Goal: Task Accomplishment & Management: Complete application form

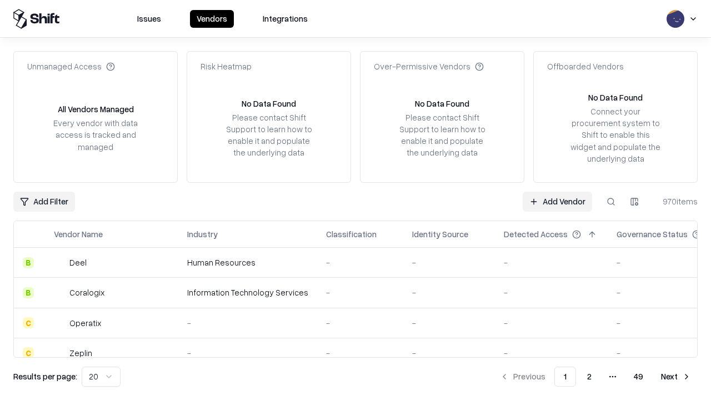
click at [557, 201] on link "Add Vendor" at bounding box center [556, 202] width 69 height 20
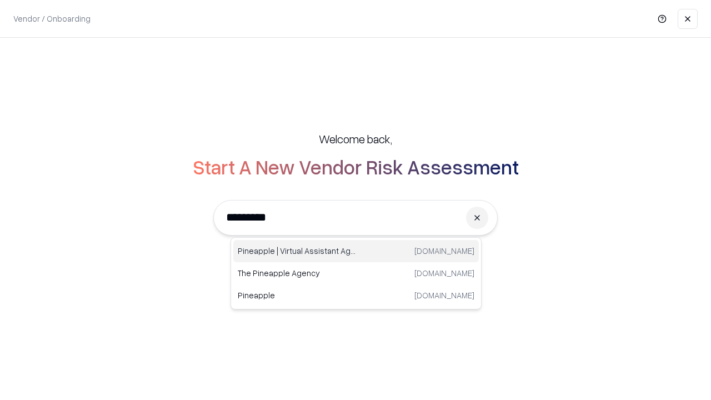
click at [356, 251] on div "Pineapple | Virtual Assistant Agency [DOMAIN_NAME]" at bounding box center [355, 251] width 245 height 22
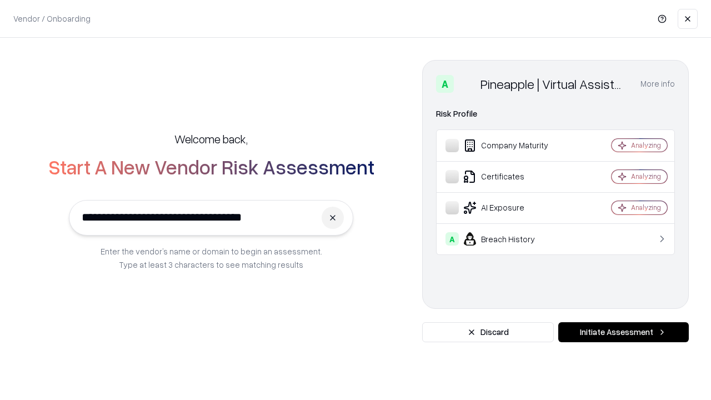
type input "**********"
click at [623, 332] on button "Initiate Assessment" at bounding box center [623, 332] width 130 height 20
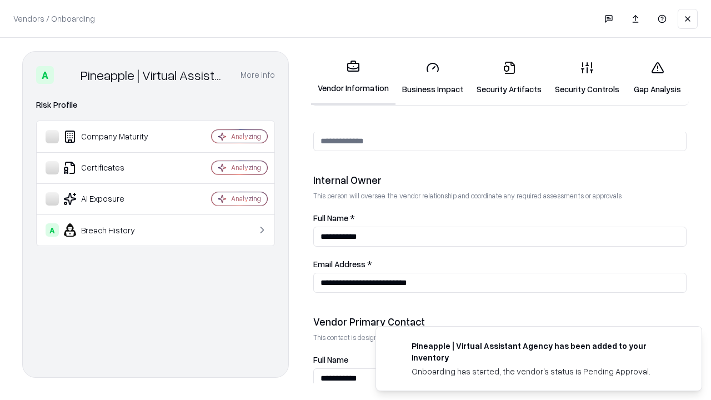
scroll to position [575, 0]
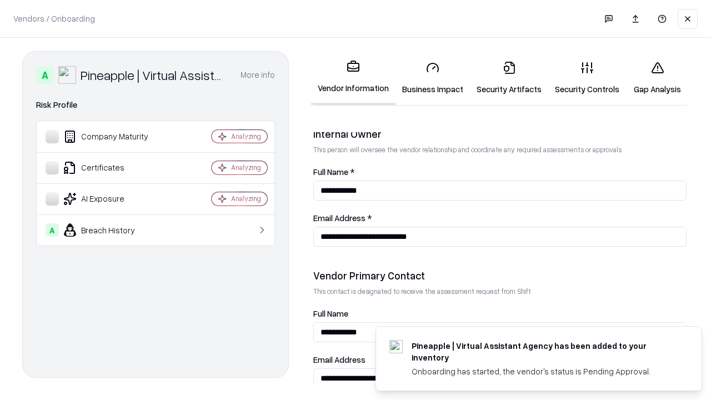
click at [433, 78] on link "Business Impact" at bounding box center [432, 78] width 74 height 52
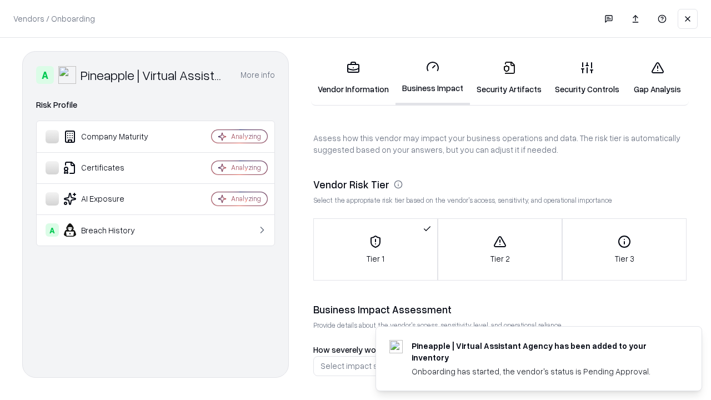
click at [657, 78] on link "Gap Analysis" at bounding box center [657, 78] width 63 height 52
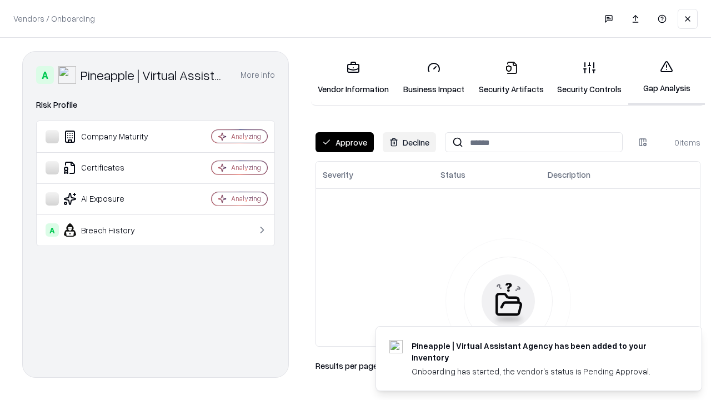
click at [344, 142] on button "Approve" at bounding box center [344, 142] width 58 height 20
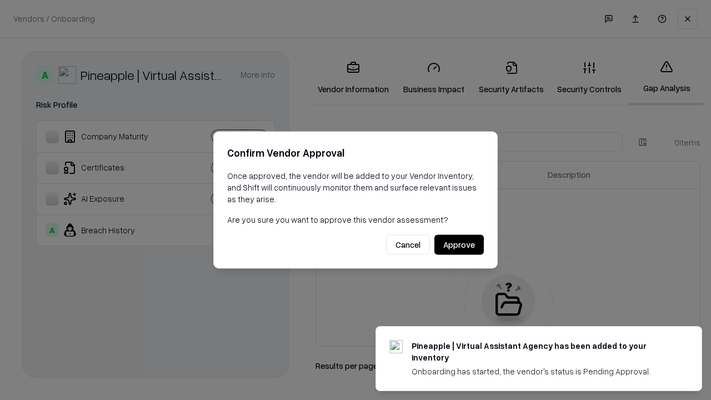
click at [459, 244] on button "Approve" at bounding box center [458, 245] width 49 height 20
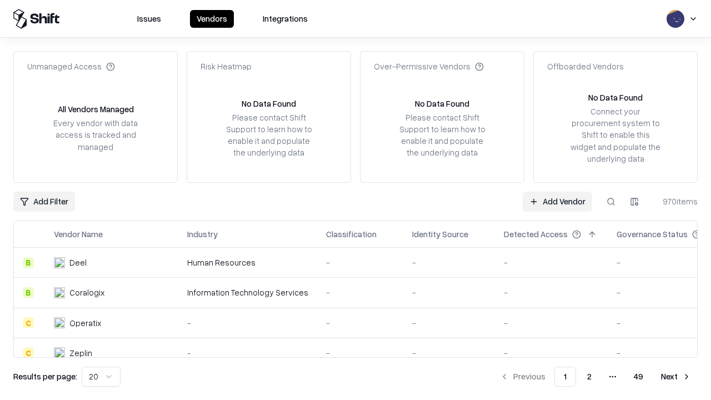
type input "**********"
click at [557, 201] on link "Add Vendor" at bounding box center [556, 202] width 69 height 20
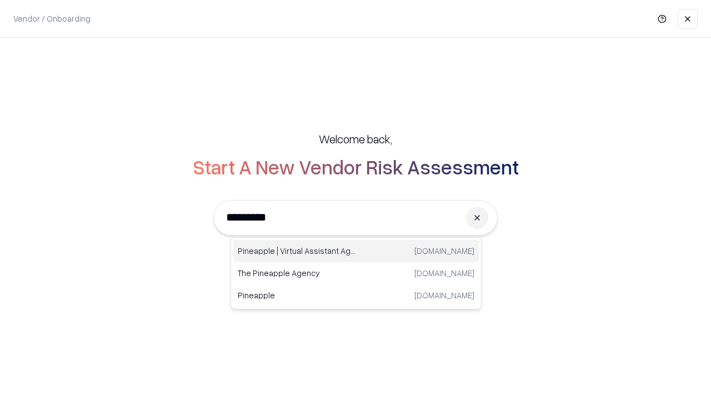
click at [356, 251] on div "Pineapple | Virtual Assistant Agency [DOMAIN_NAME]" at bounding box center [355, 251] width 245 height 22
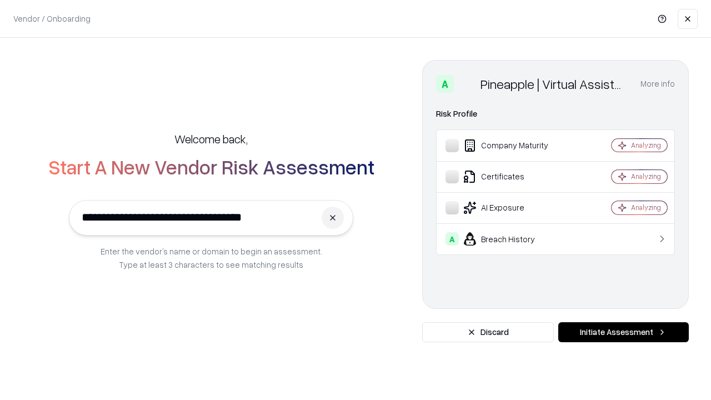
type input "**********"
click at [623, 332] on button "Initiate Assessment" at bounding box center [623, 332] width 130 height 20
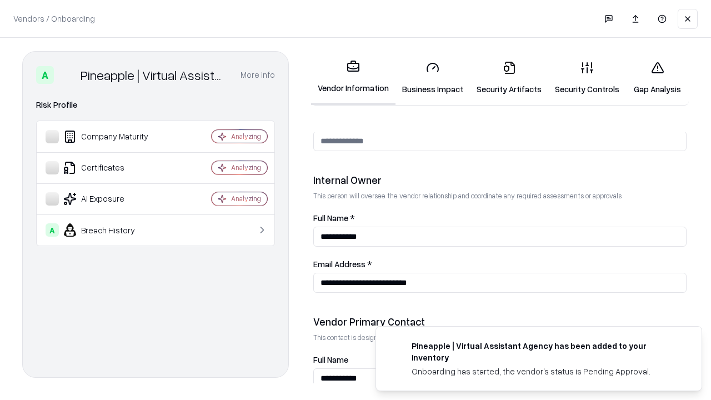
scroll to position [575, 0]
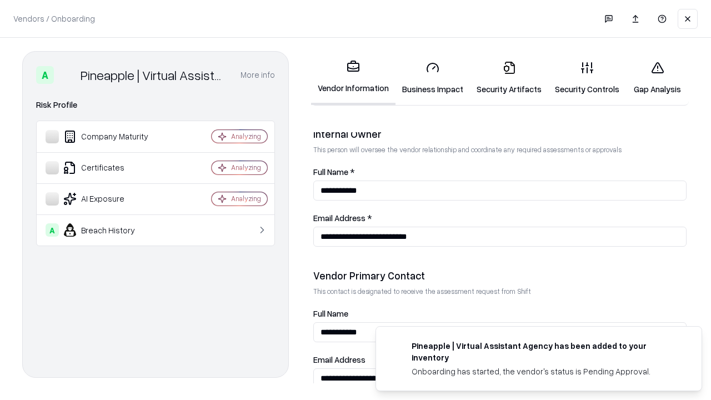
click at [657, 78] on link "Gap Analysis" at bounding box center [657, 78] width 63 height 52
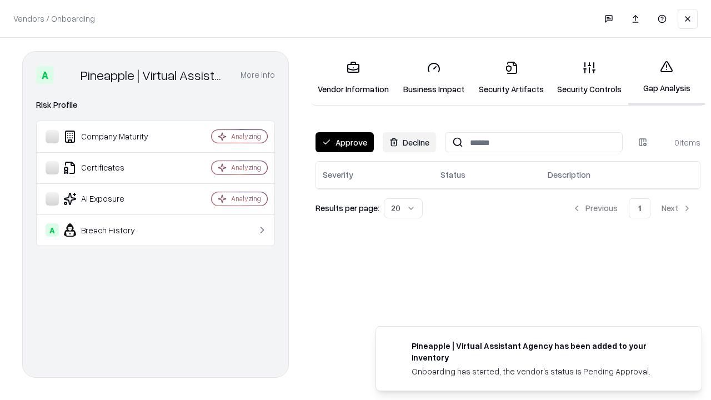
click at [344, 142] on button "Approve" at bounding box center [344, 142] width 58 height 20
